Goal: Information Seeking & Learning: Find specific fact

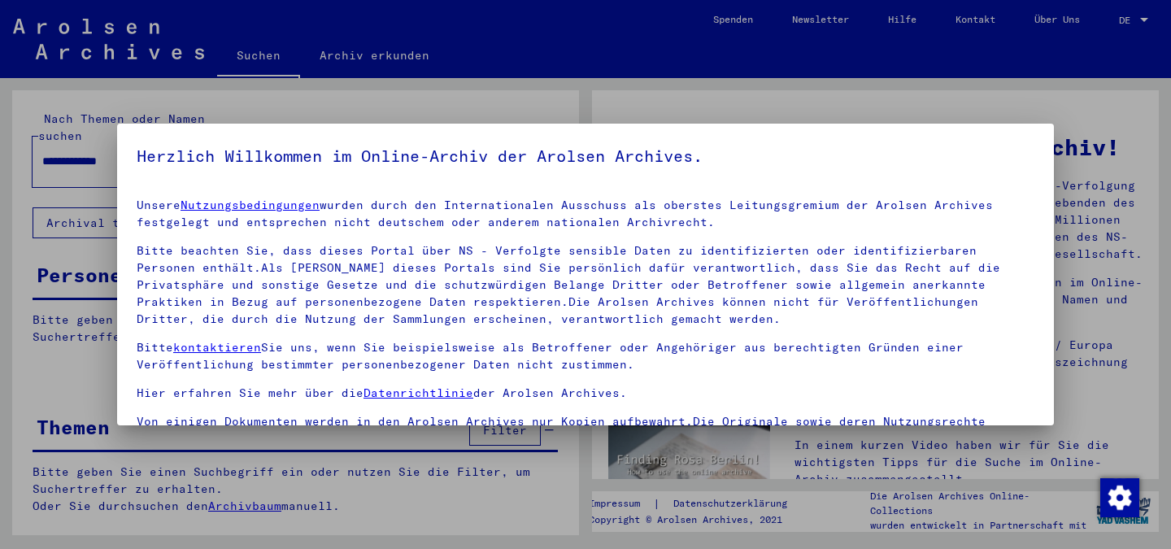
drag, startPoint x: 567, startPoint y: 176, endPoint x: 589, endPoint y: 320, distance: 145.5
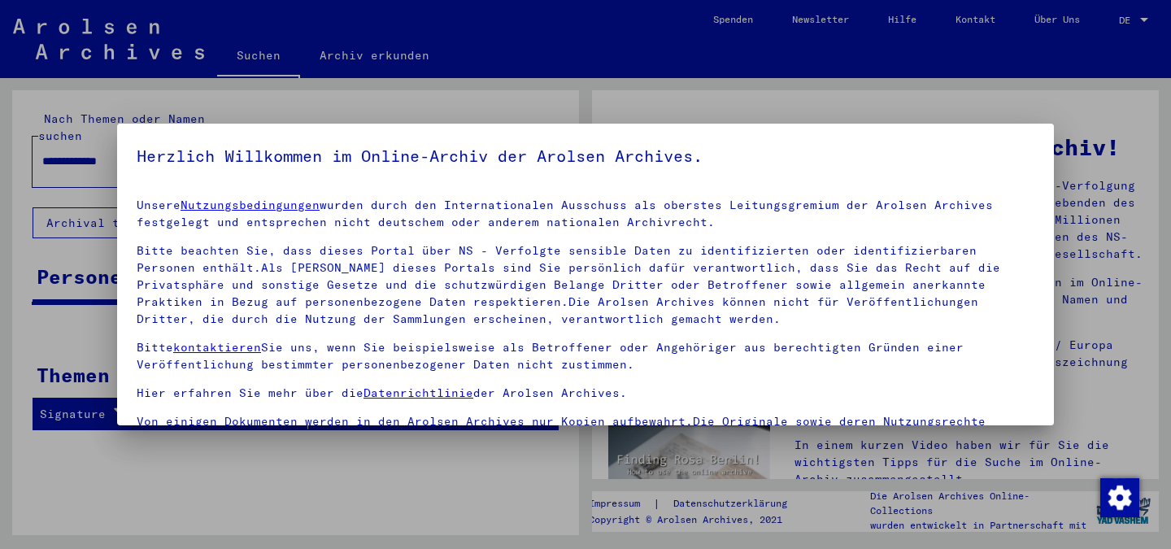
scroll to position [136, 0]
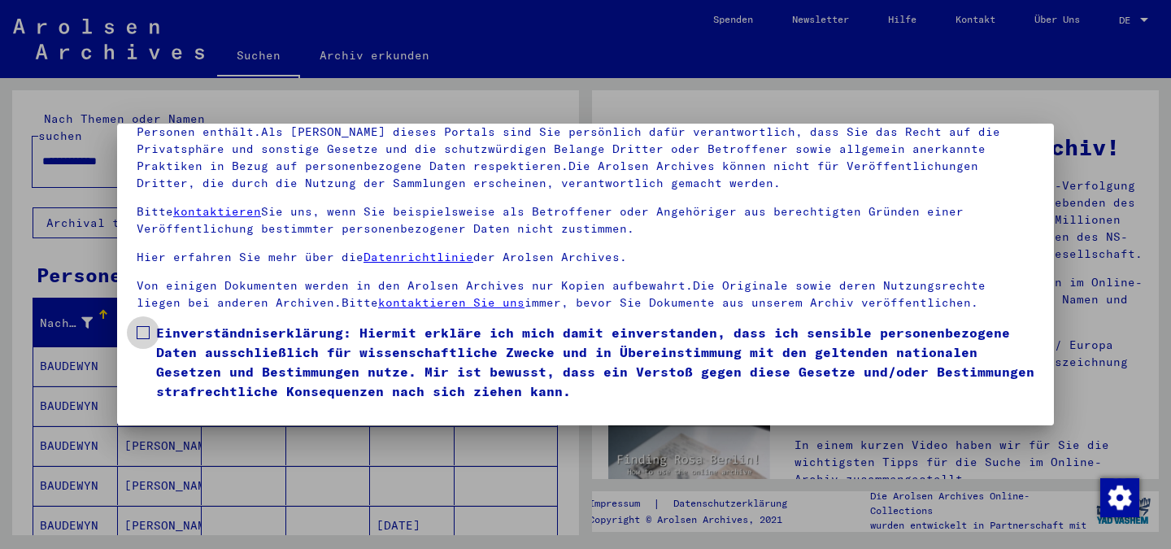
click at [139, 329] on span at bounding box center [143, 332] width 13 height 13
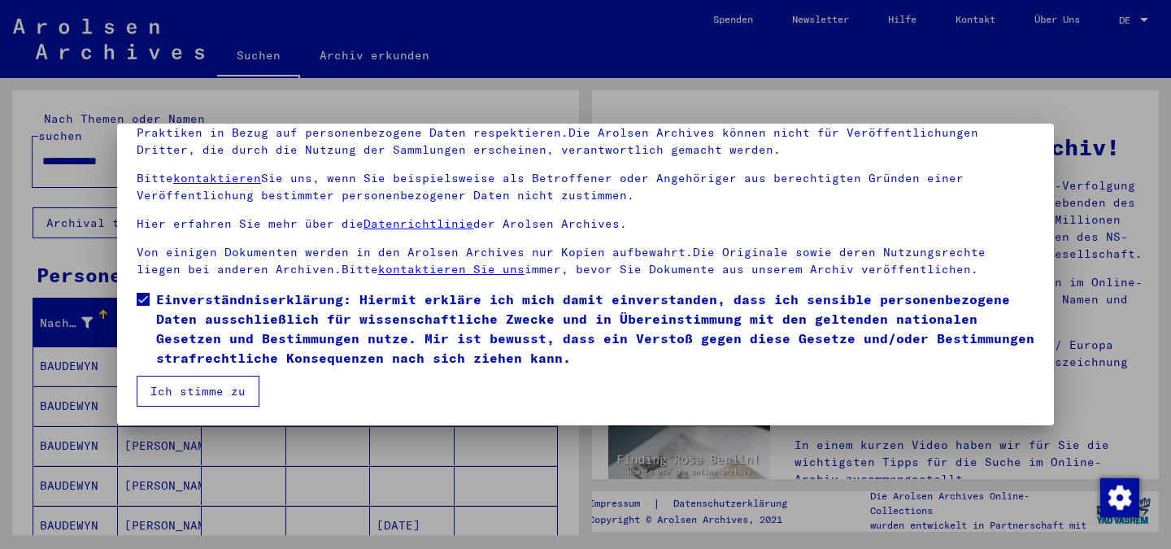
click at [191, 388] on button "Ich stimme zu" at bounding box center [198, 391] width 123 height 31
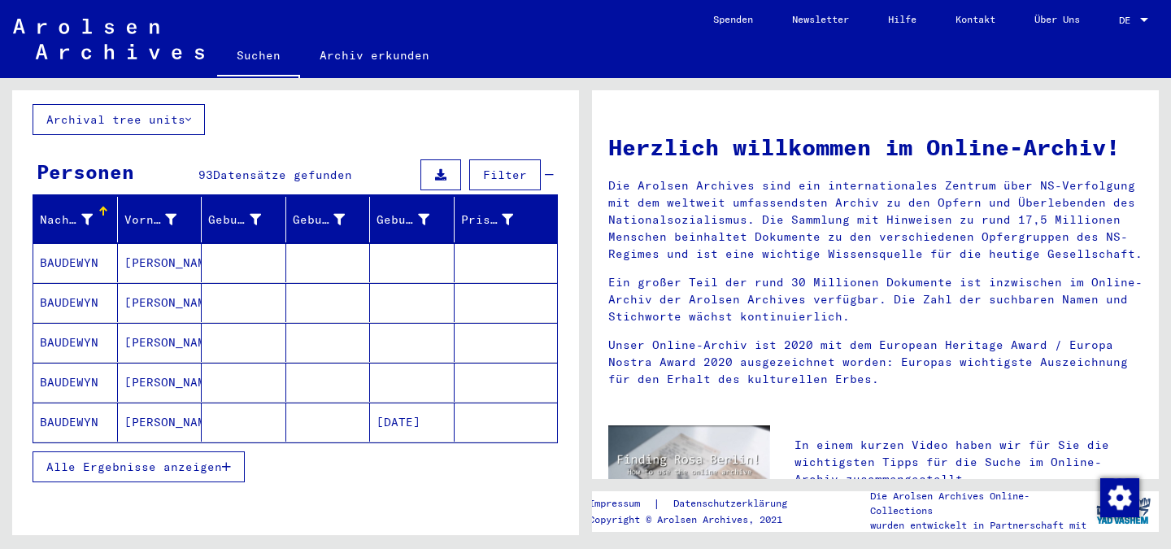
scroll to position [167, 0]
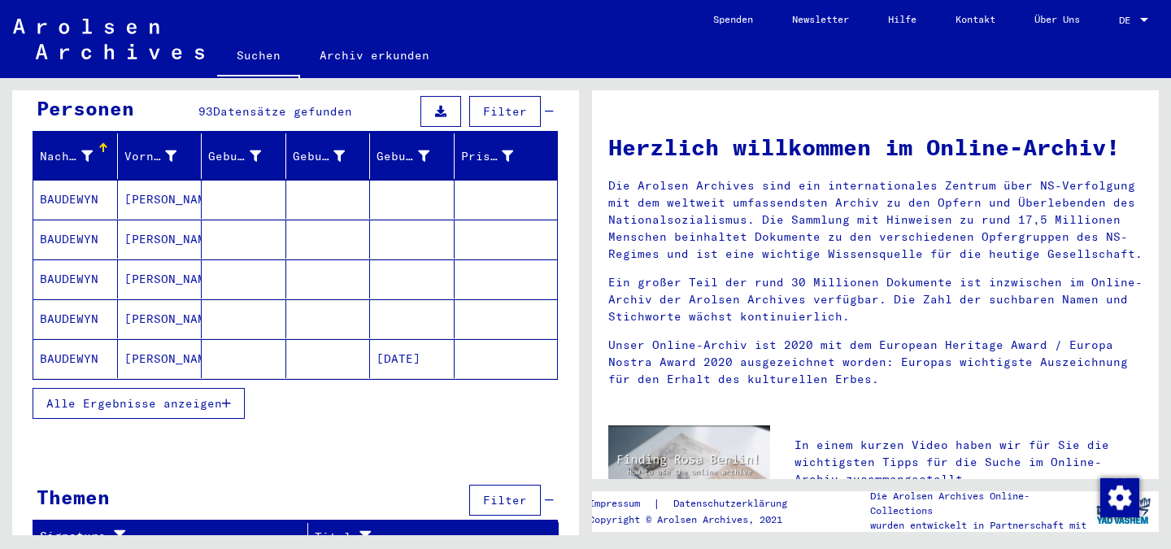
click at [117, 396] on span "Alle Ergebnisse anzeigen" at bounding box center [134, 403] width 176 height 15
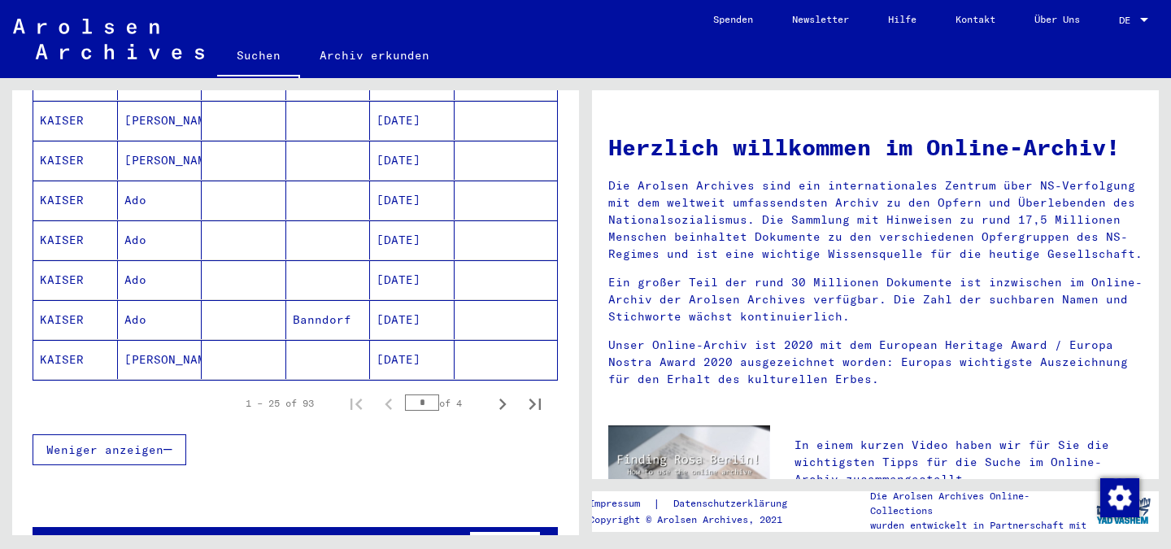
scroll to position [996, 0]
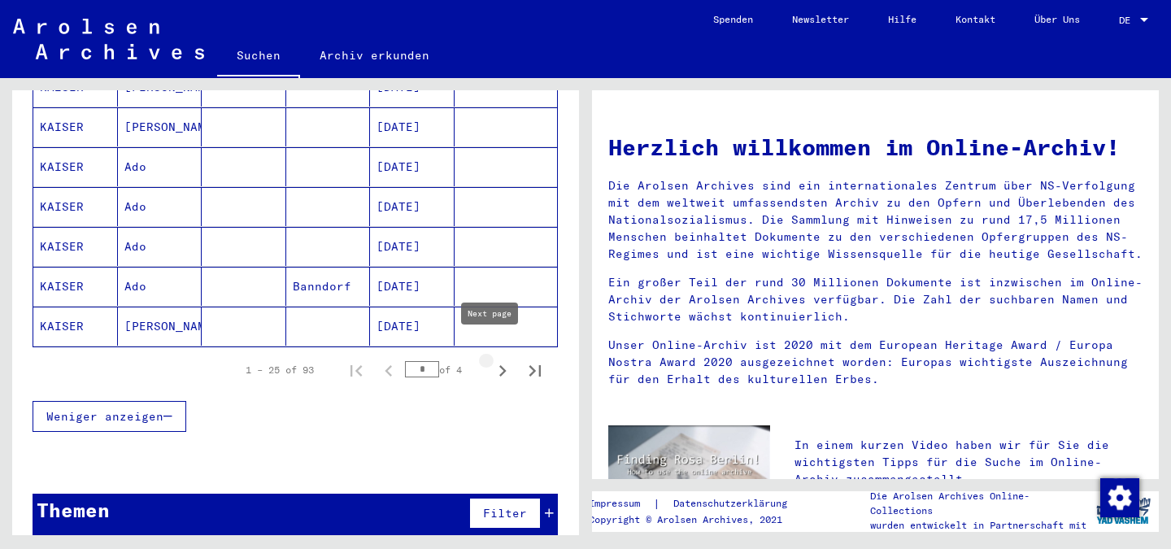
click at [491, 359] on icon "Next page" at bounding box center [502, 370] width 23 height 23
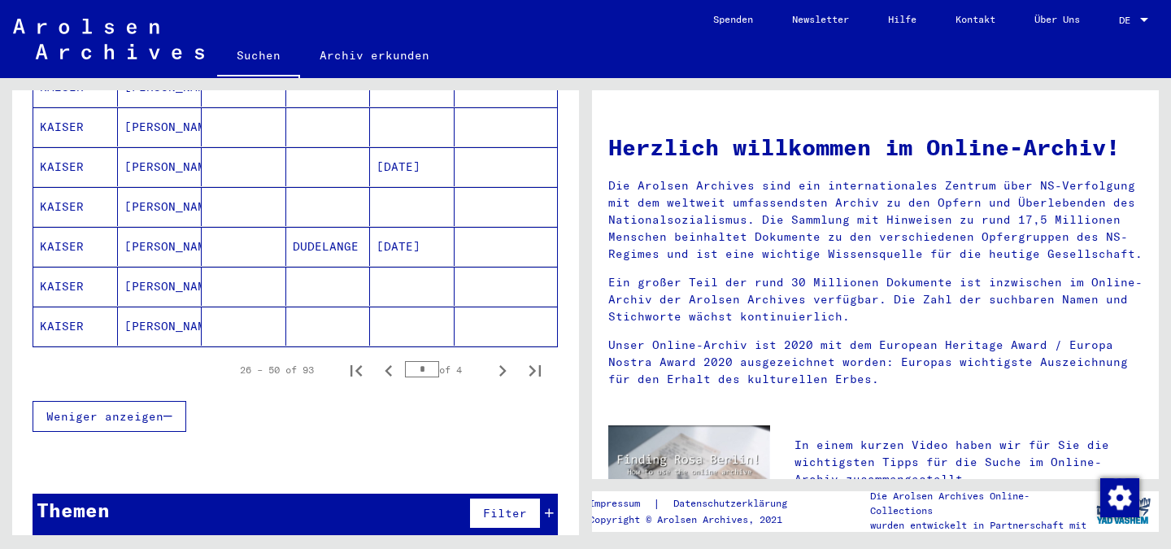
click at [491, 359] on icon "Next page" at bounding box center [502, 370] width 23 height 23
type input "*"
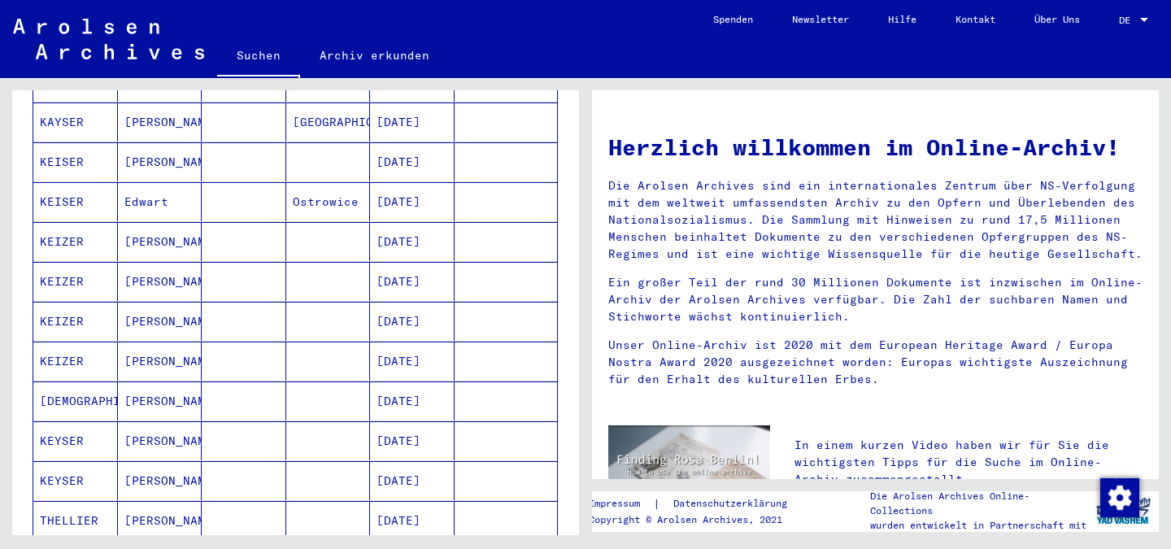
scroll to position [485, 0]
click at [133, 343] on mat-cell "[PERSON_NAME]" at bounding box center [160, 358] width 85 height 39
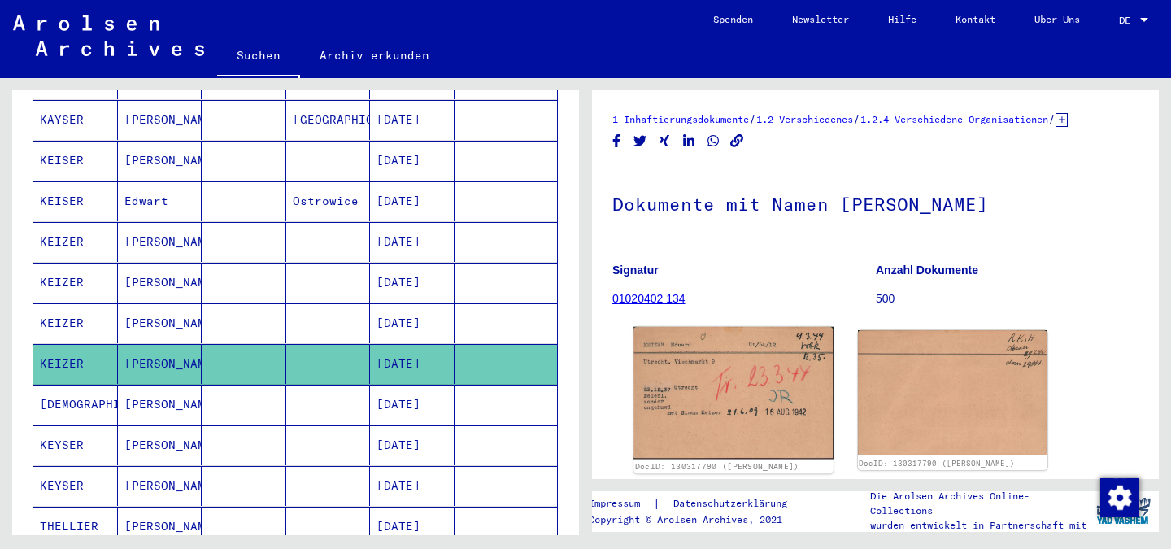
click at [746, 389] on img at bounding box center [732, 393] width 199 height 133
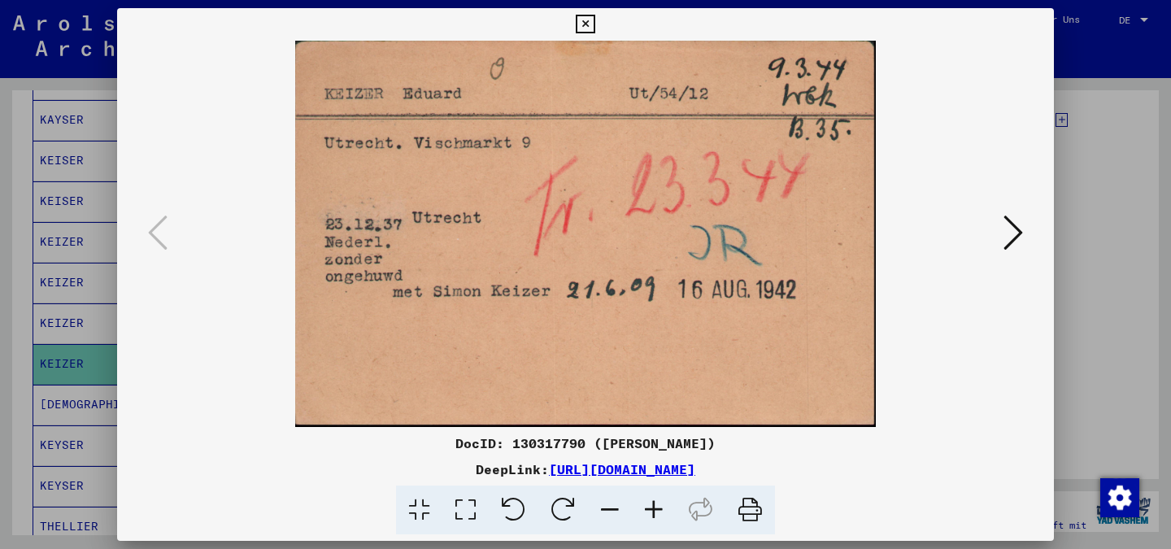
click at [1001, 231] on button at bounding box center [1012, 234] width 29 height 46
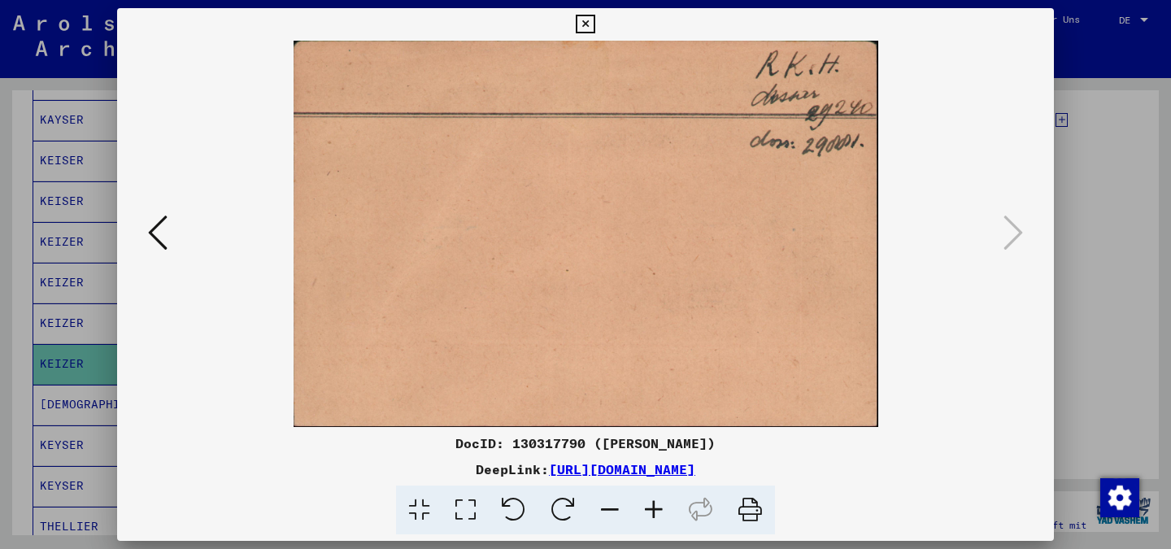
click at [148, 224] on icon at bounding box center [158, 232] width 20 height 39
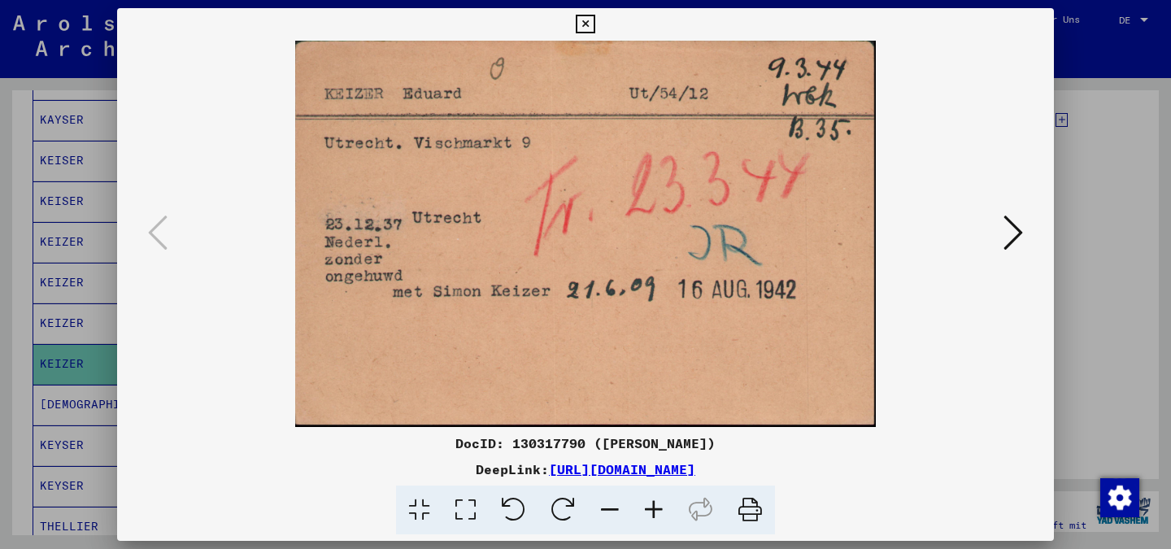
click at [580, 21] on icon at bounding box center [585, 25] width 19 height 20
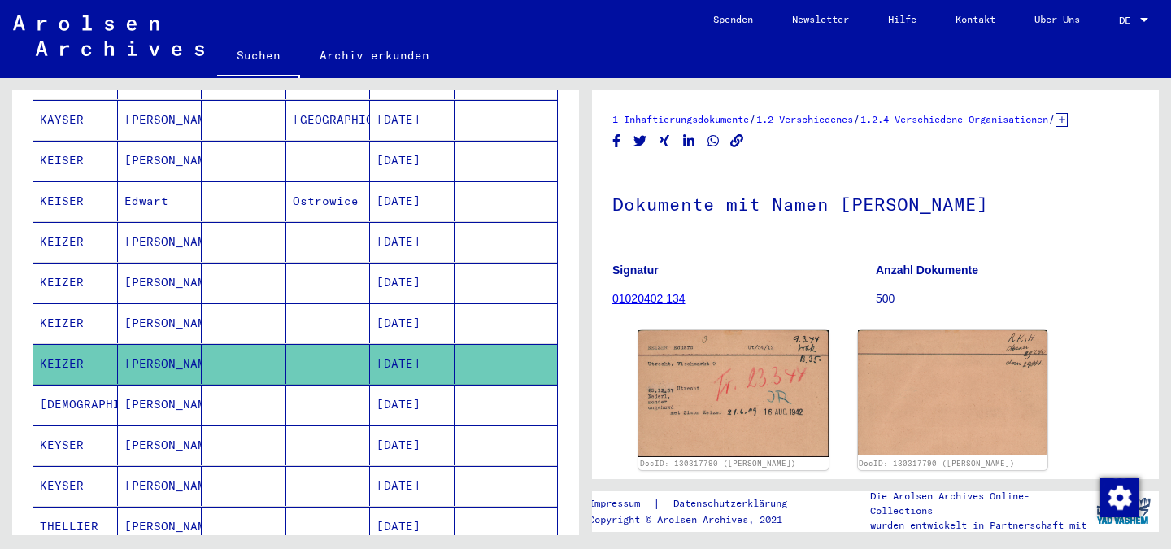
click at [137, 303] on mat-cell "[PERSON_NAME]" at bounding box center [160, 323] width 85 height 40
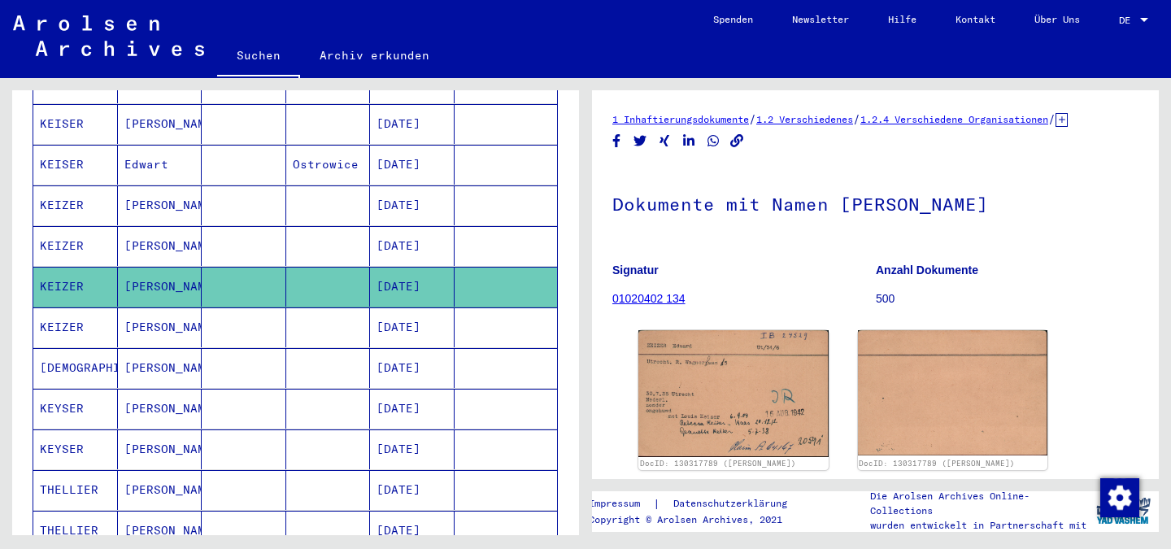
scroll to position [525, 0]
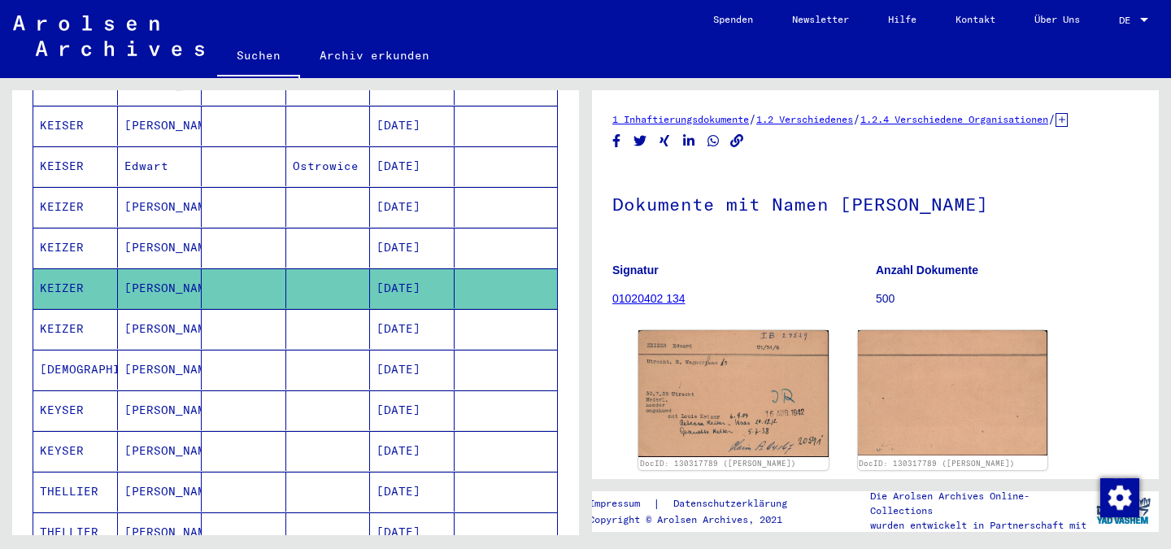
click at [157, 309] on mat-cell "[PERSON_NAME]" at bounding box center [160, 329] width 85 height 40
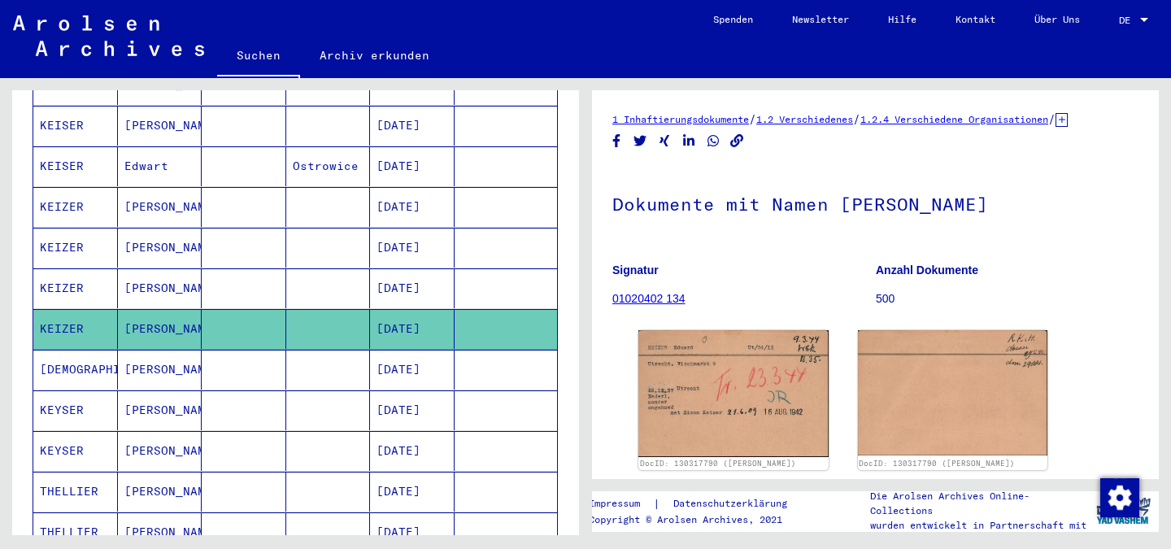
click at [147, 189] on mat-cell "[PERSON_NAME]" at bounding box center [160, 207] width 85 height 40
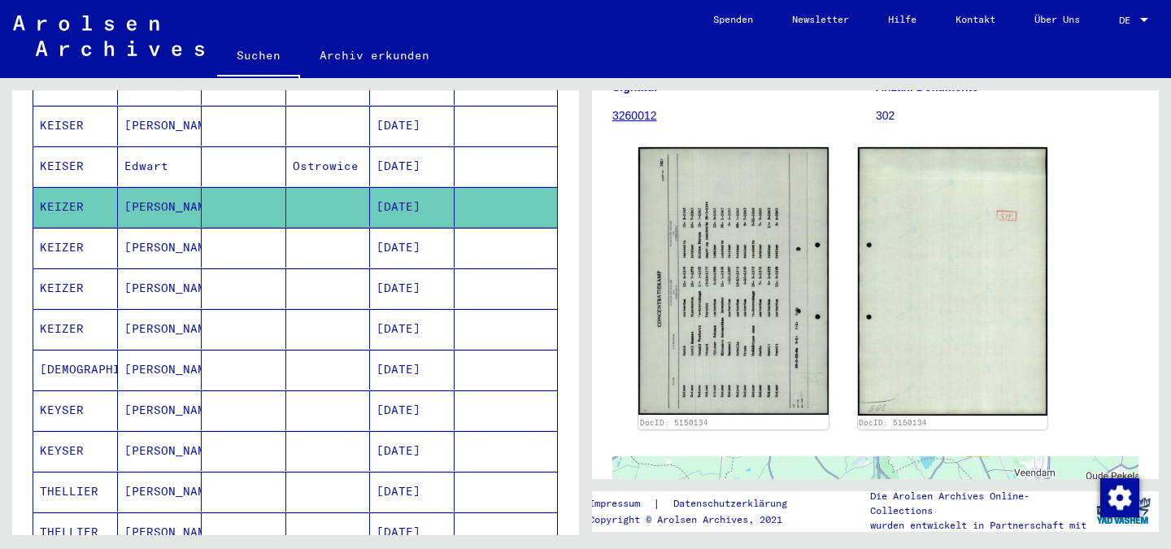
scroll to position [202, 0]
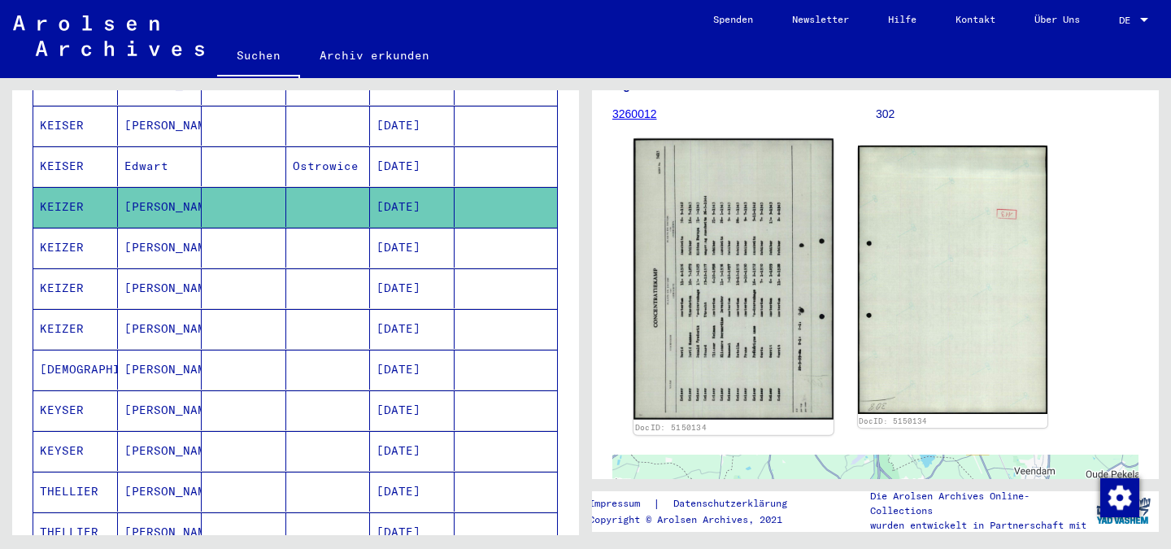
click at [766, 214] on img at bounding box center [732, 279] width 199 height 280
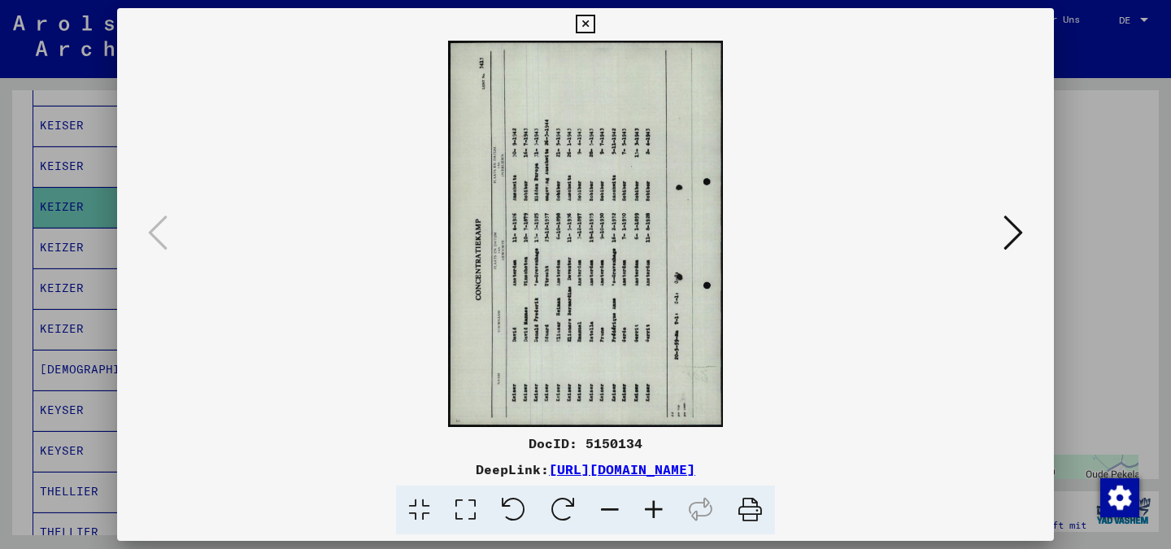
click at [551, 508] on icon at bounding box center [563, 510] width 50 height 50
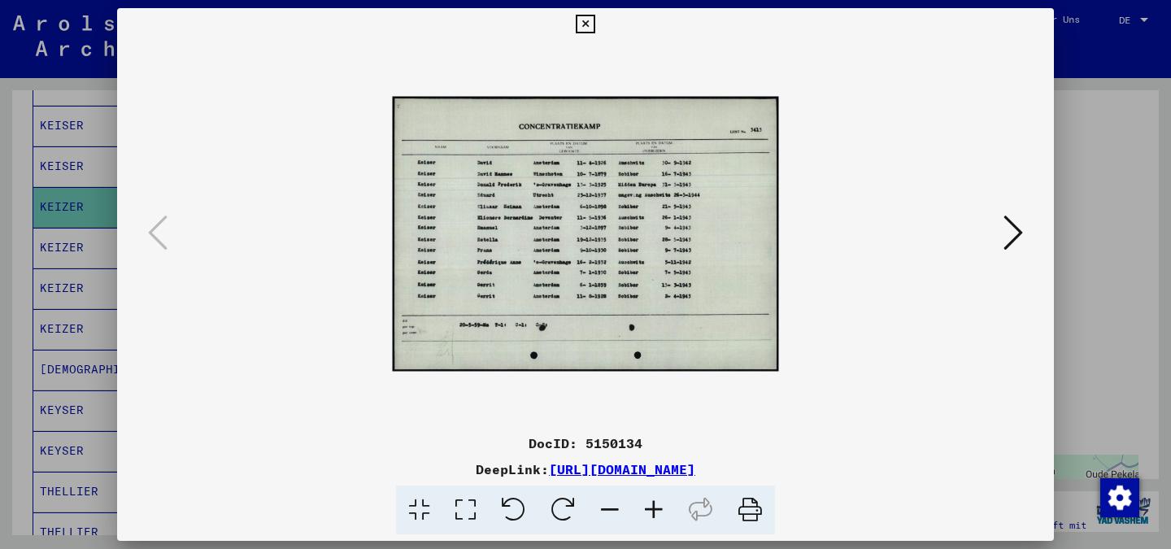
click at [651, 506] on icon at bounding box center [654, 510] width 44 height 50
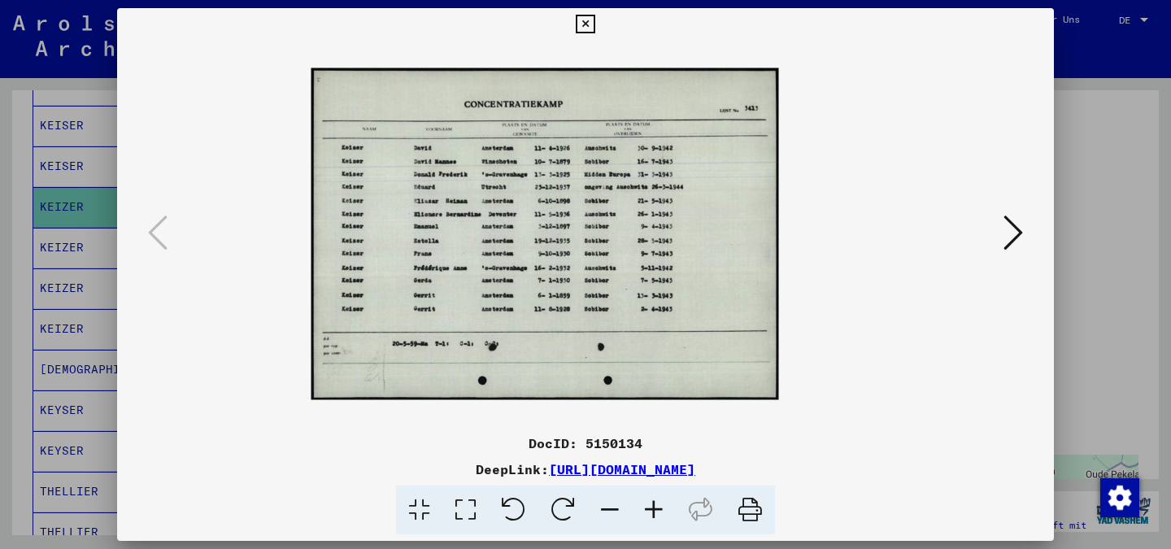
click at [651, 506] on icon at bounding box center [654, 510] width 44 height 50
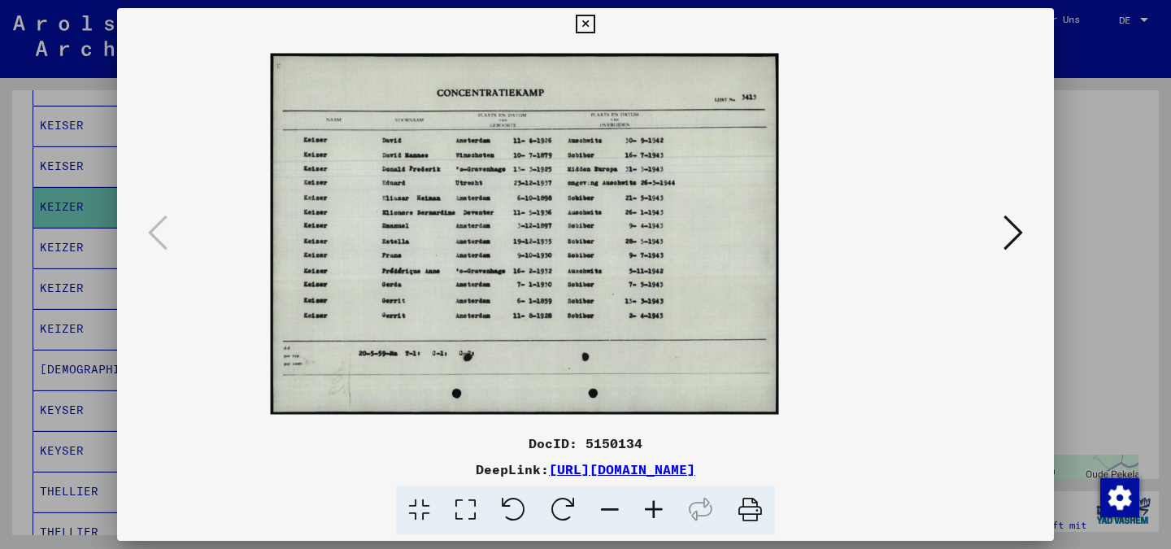
click at [651, 506] on icon at bounding box center [654, 510] width 44 height 50
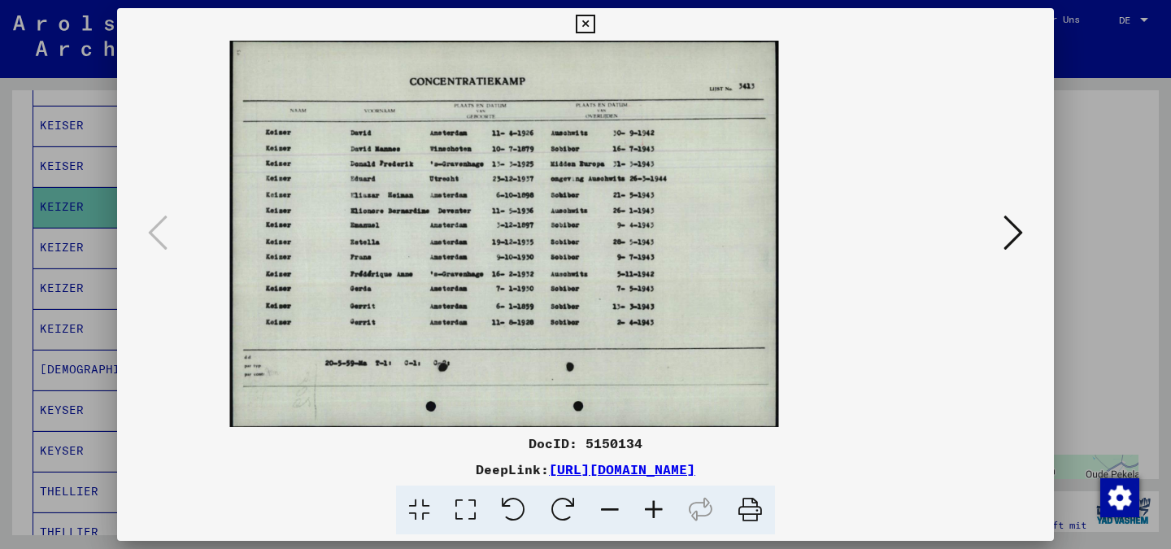
click at [651, 506] on icon at bounding box center [654, 510] width 44 height 50
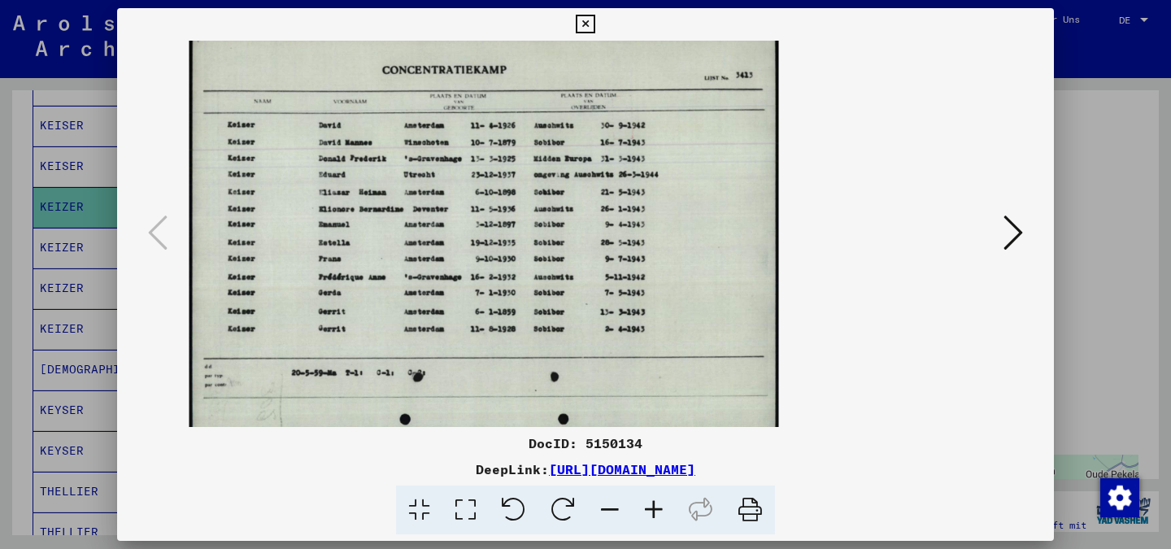
click at [651, 506] on icon at bounding box center [654, 510] width 44 height 50
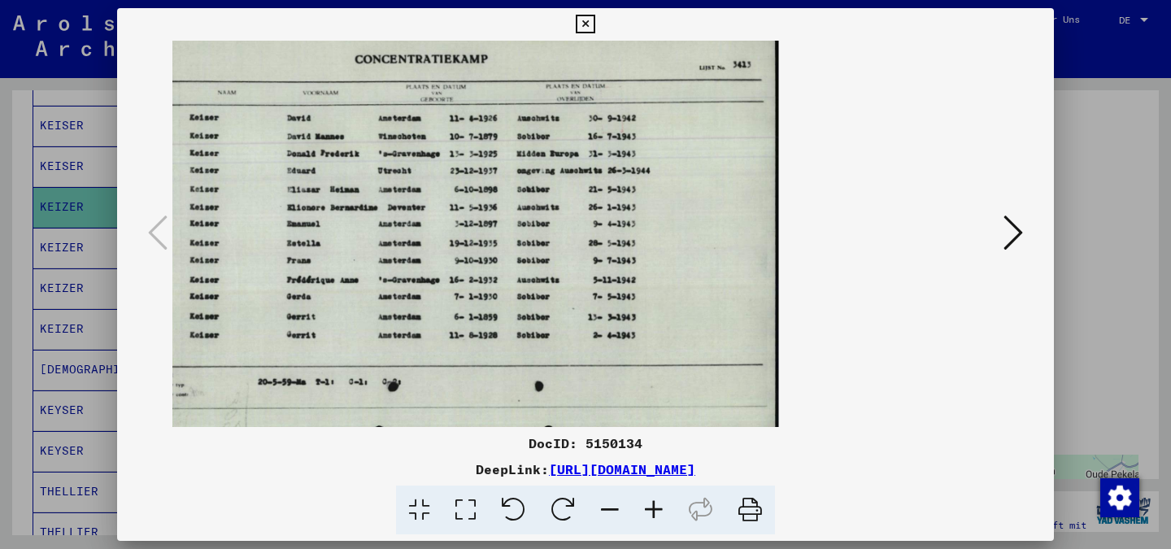
click at [651, 506] on icon at bounding box center [654, 510] width 44 height 50
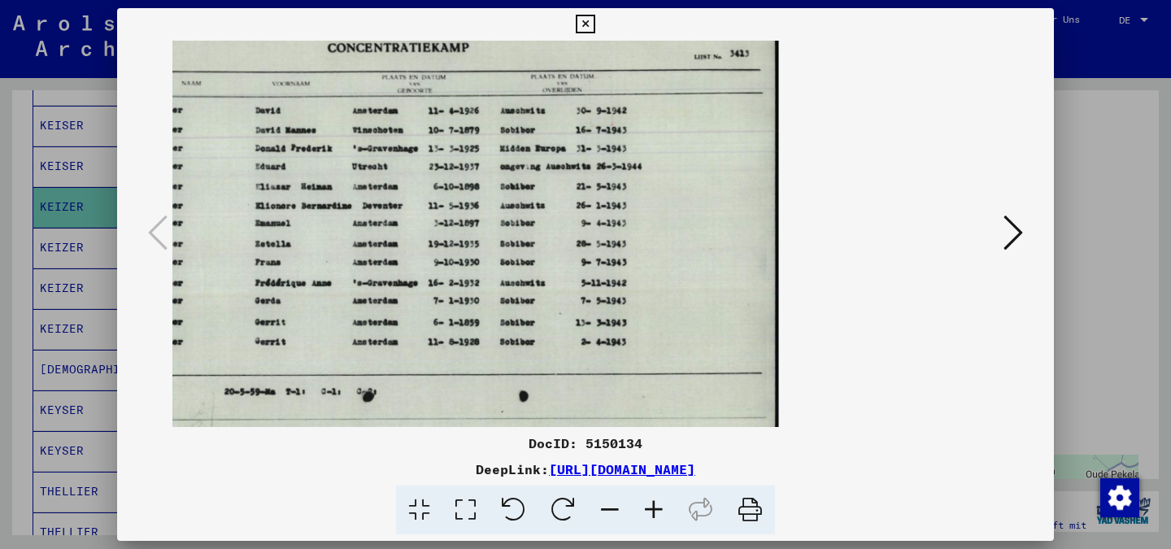
click at [578, 23] on icon at bounding box center [585, 25] width 19 height 20
